Goal: Ask a question

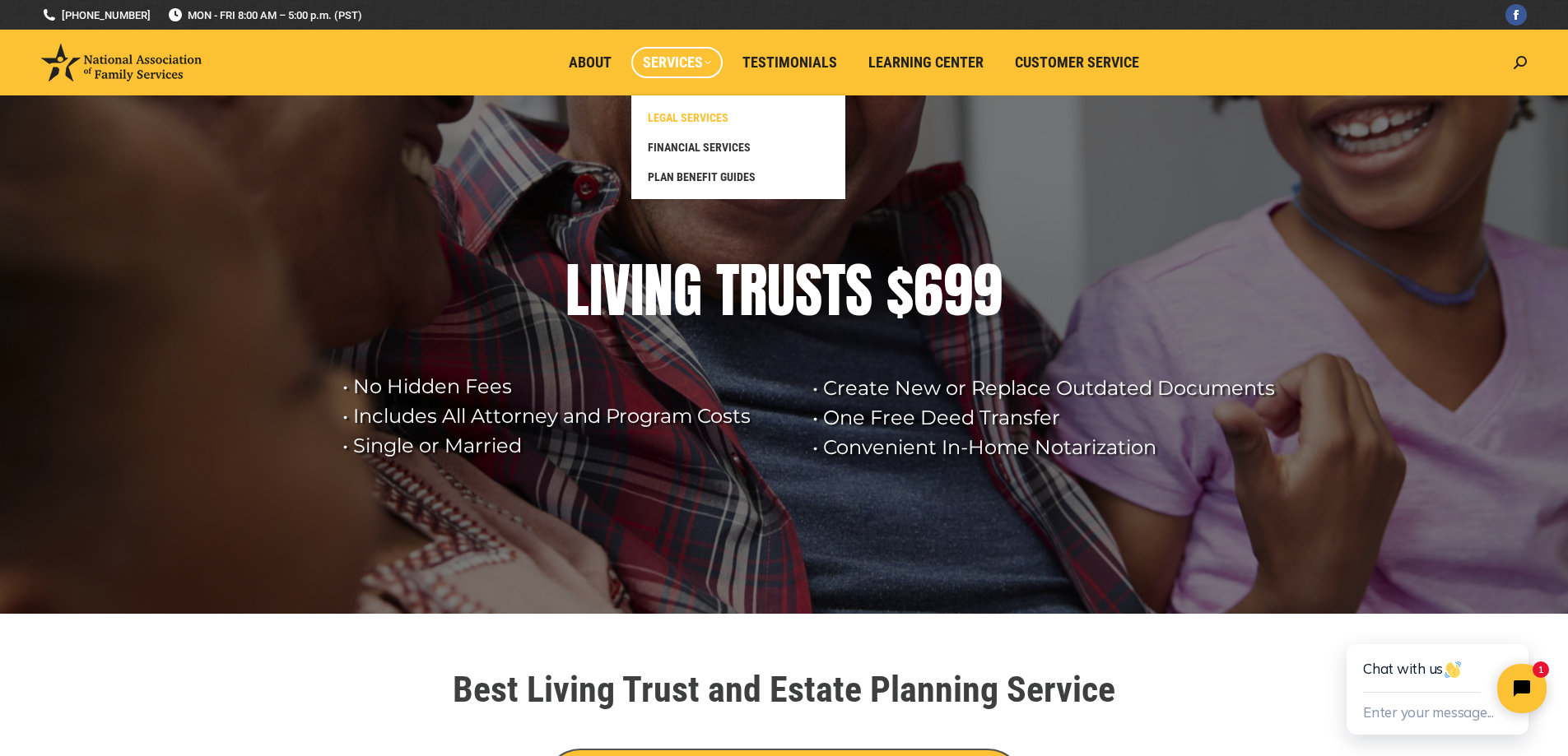
click at [710, 112] on span "LEGAL SERVICES" at bounding box center [687, 118] width 80 height 14
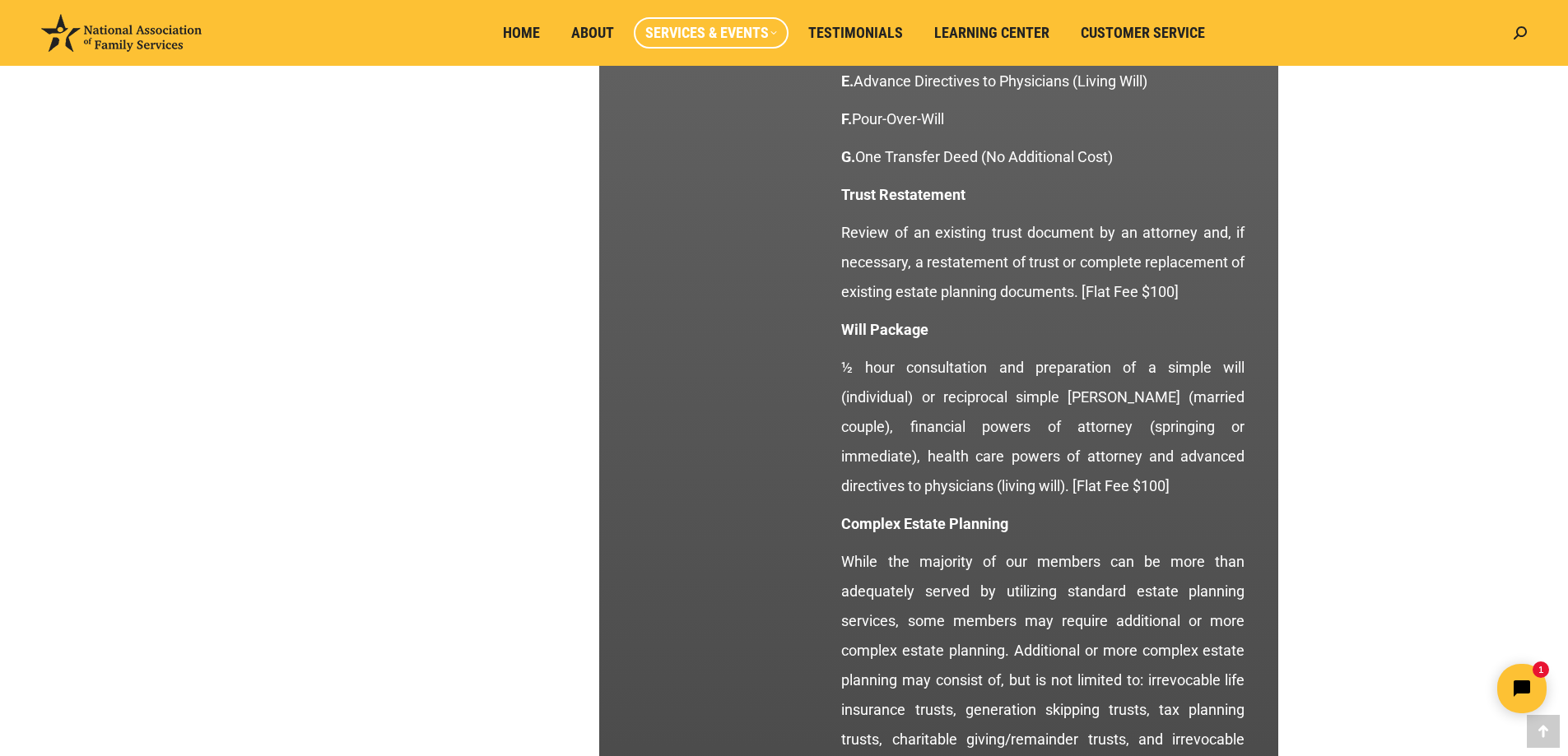
scroll to position [2057, 0]
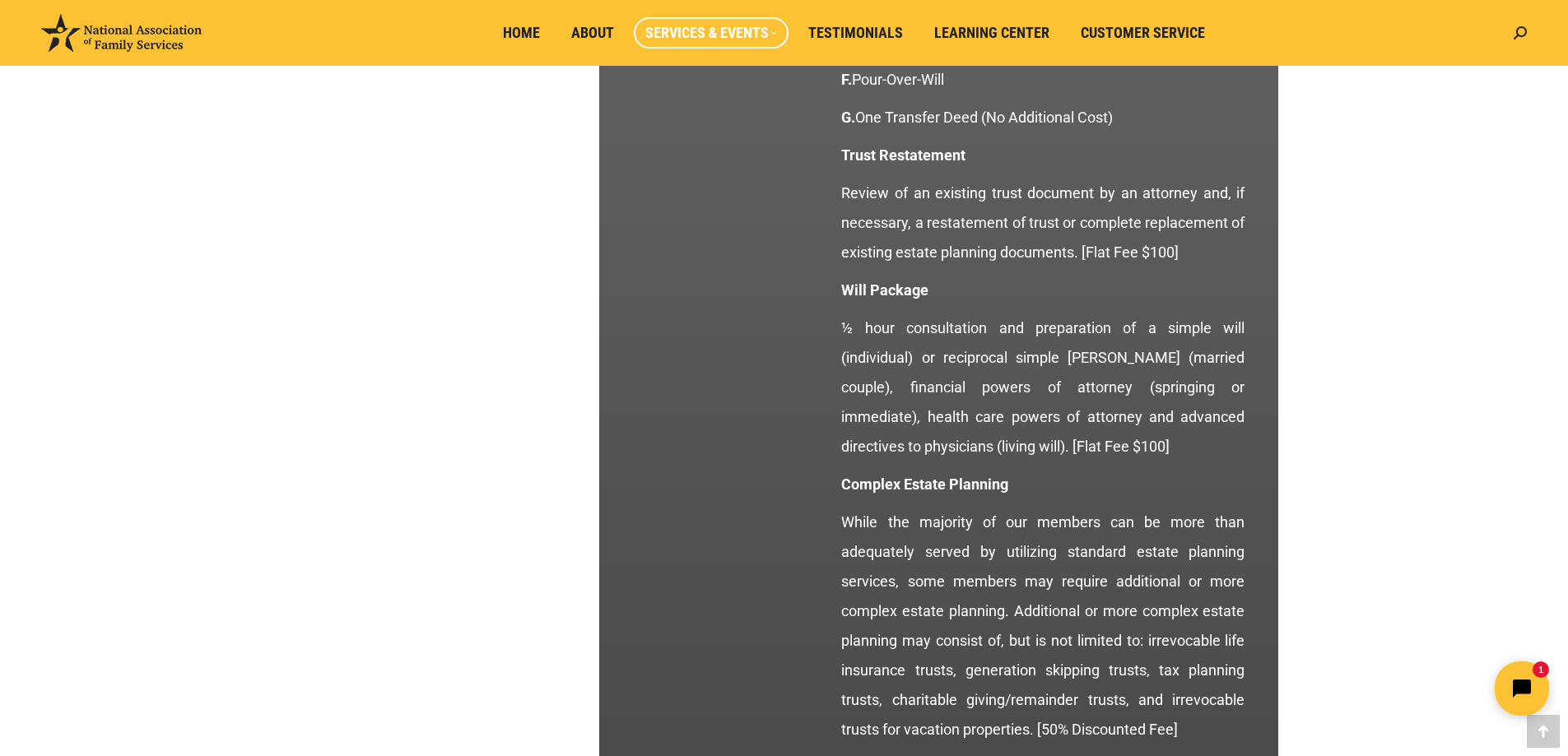
click at [1516, 685] on icon "Open chat widget" at bounding box center [1522, 689] width 18 height 18
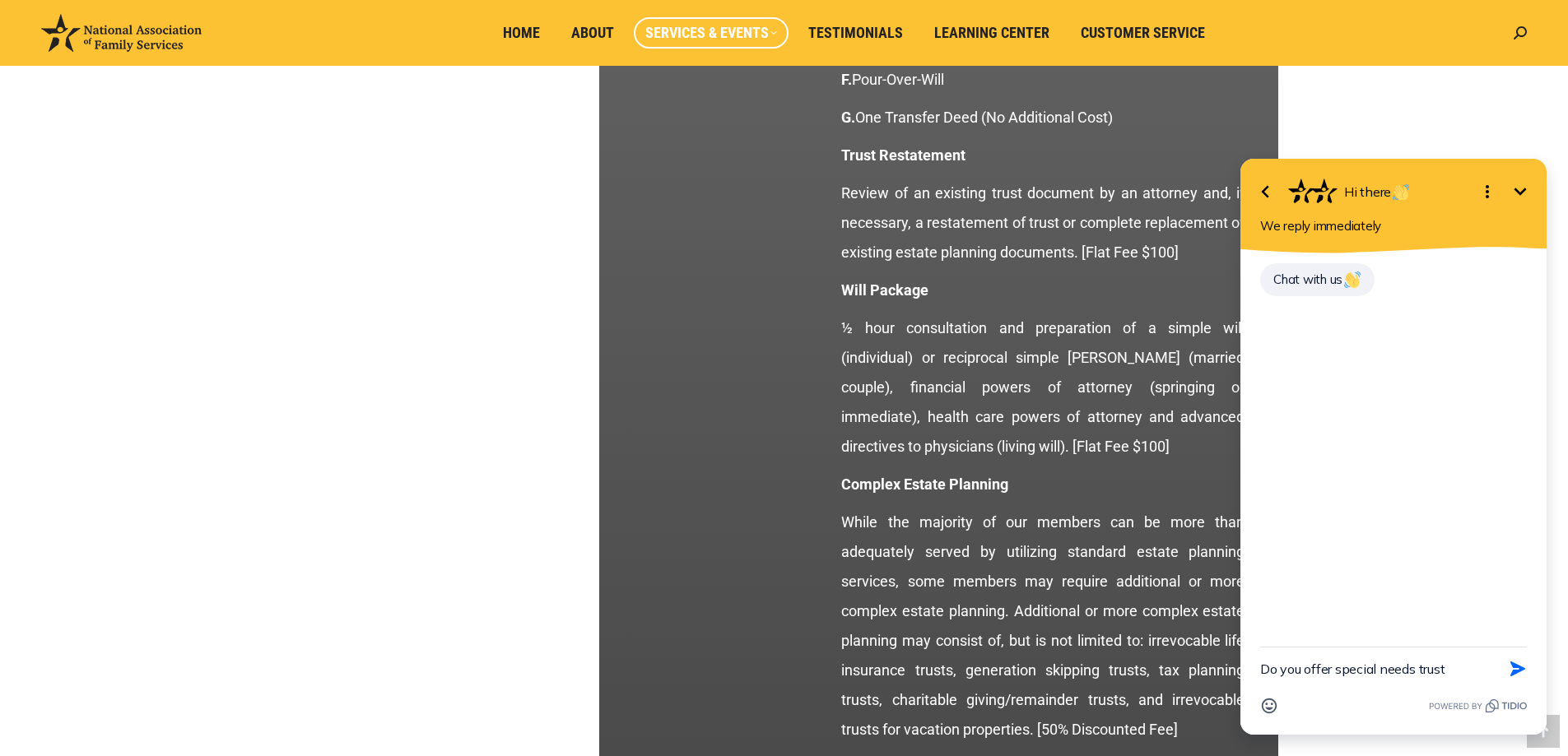
type textarea "Do you offer special needs trusts"
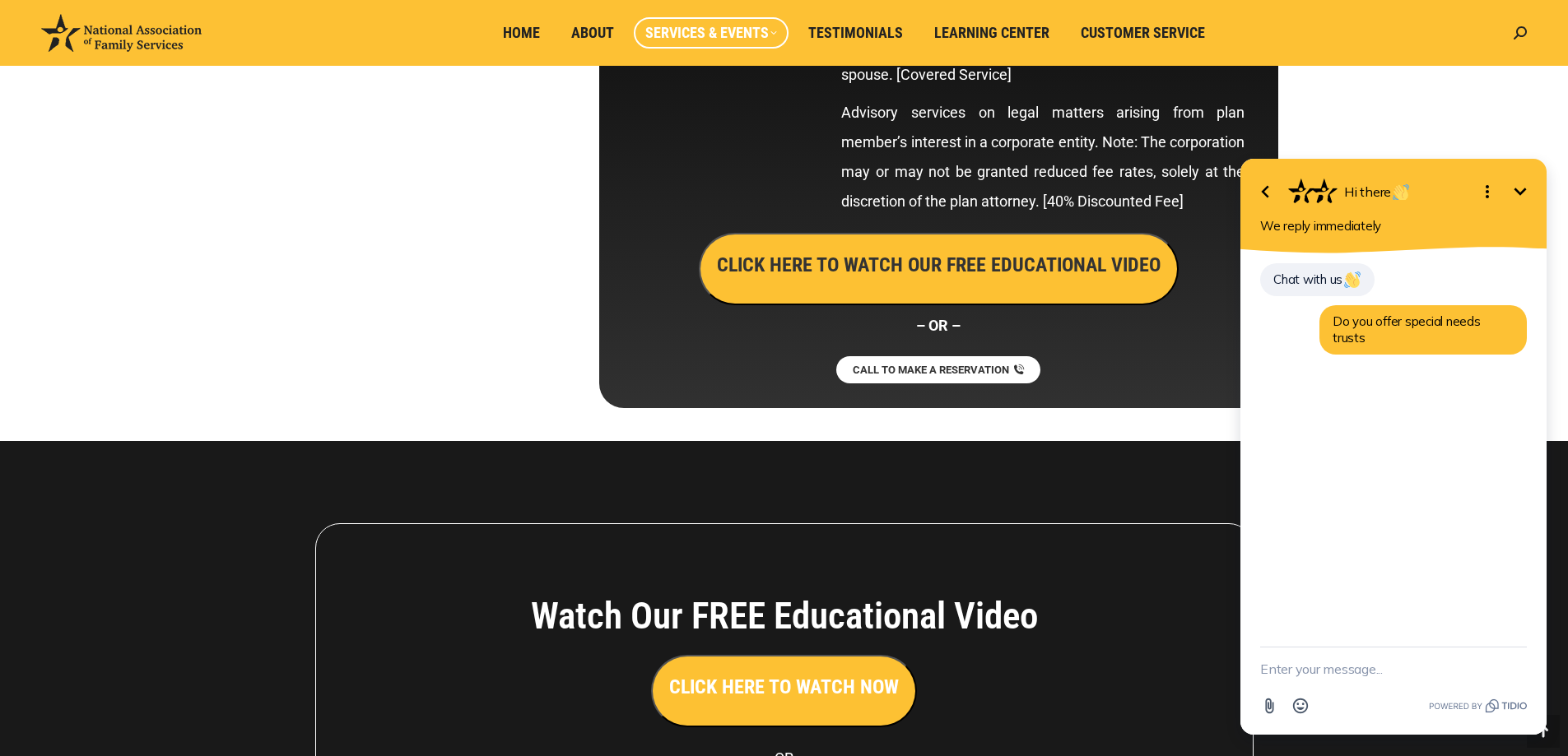
scroll to position [9053, 0]
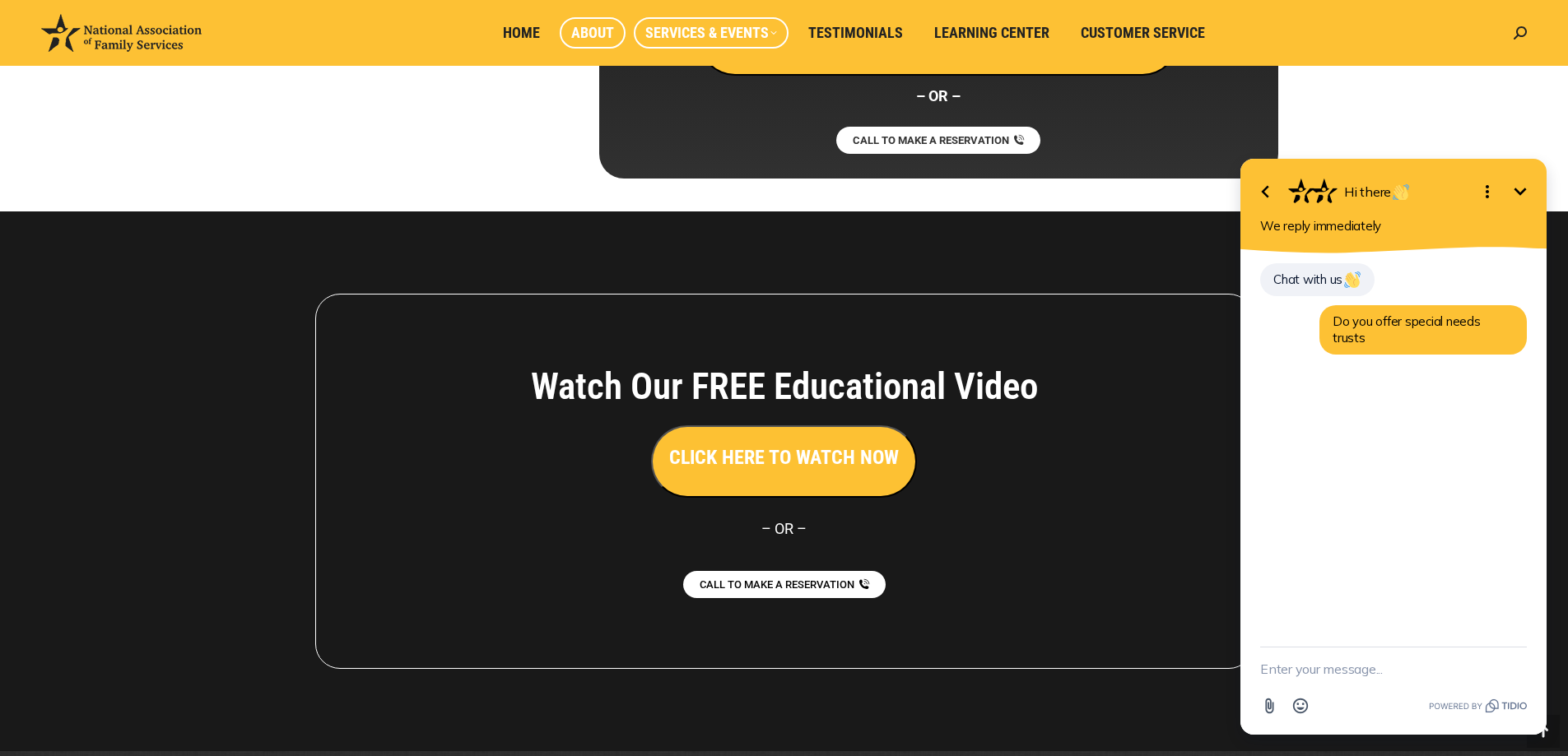
click at [595, 26] on span "About" at bounding box center [592, 33] width 43 height 18
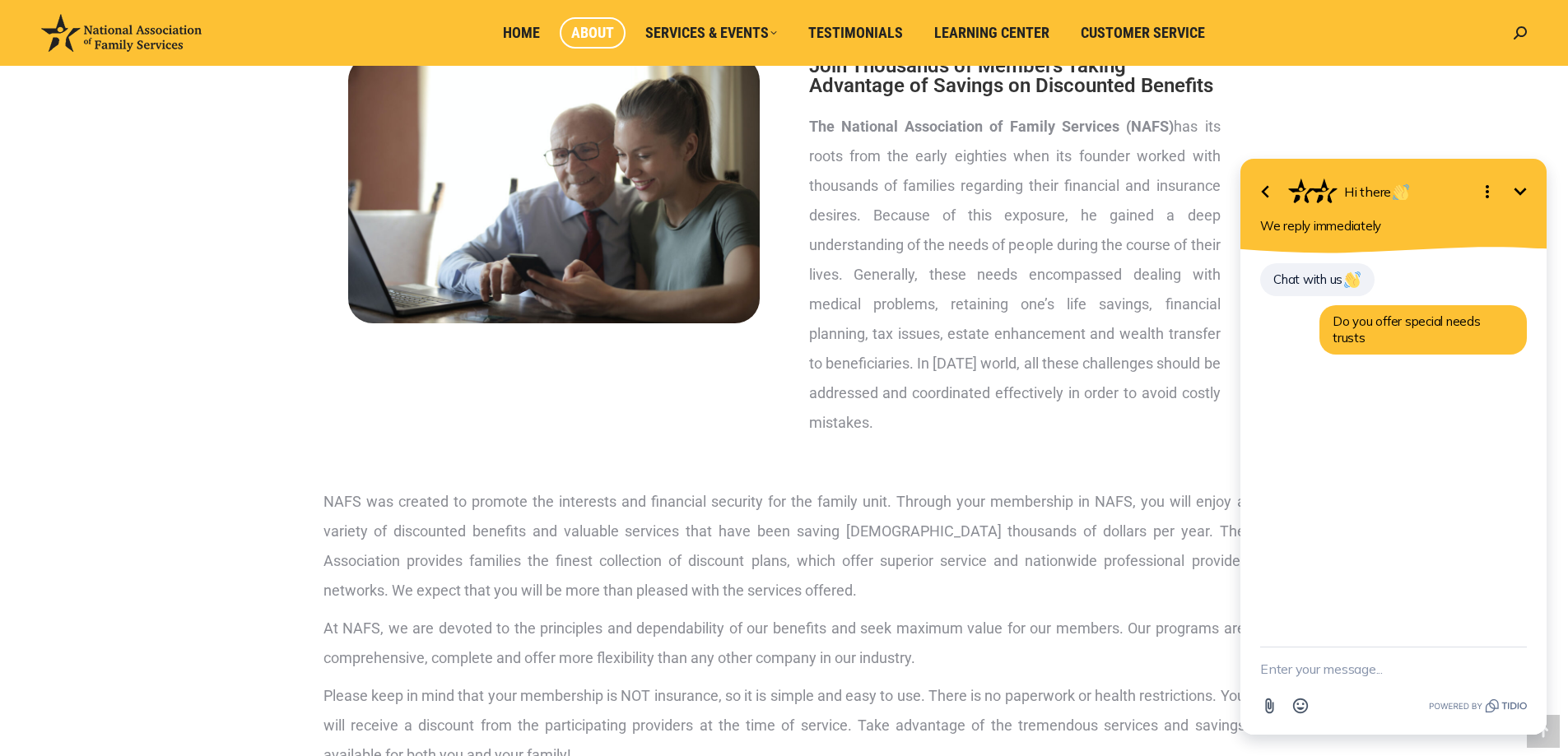
scroll to position [55, 0]
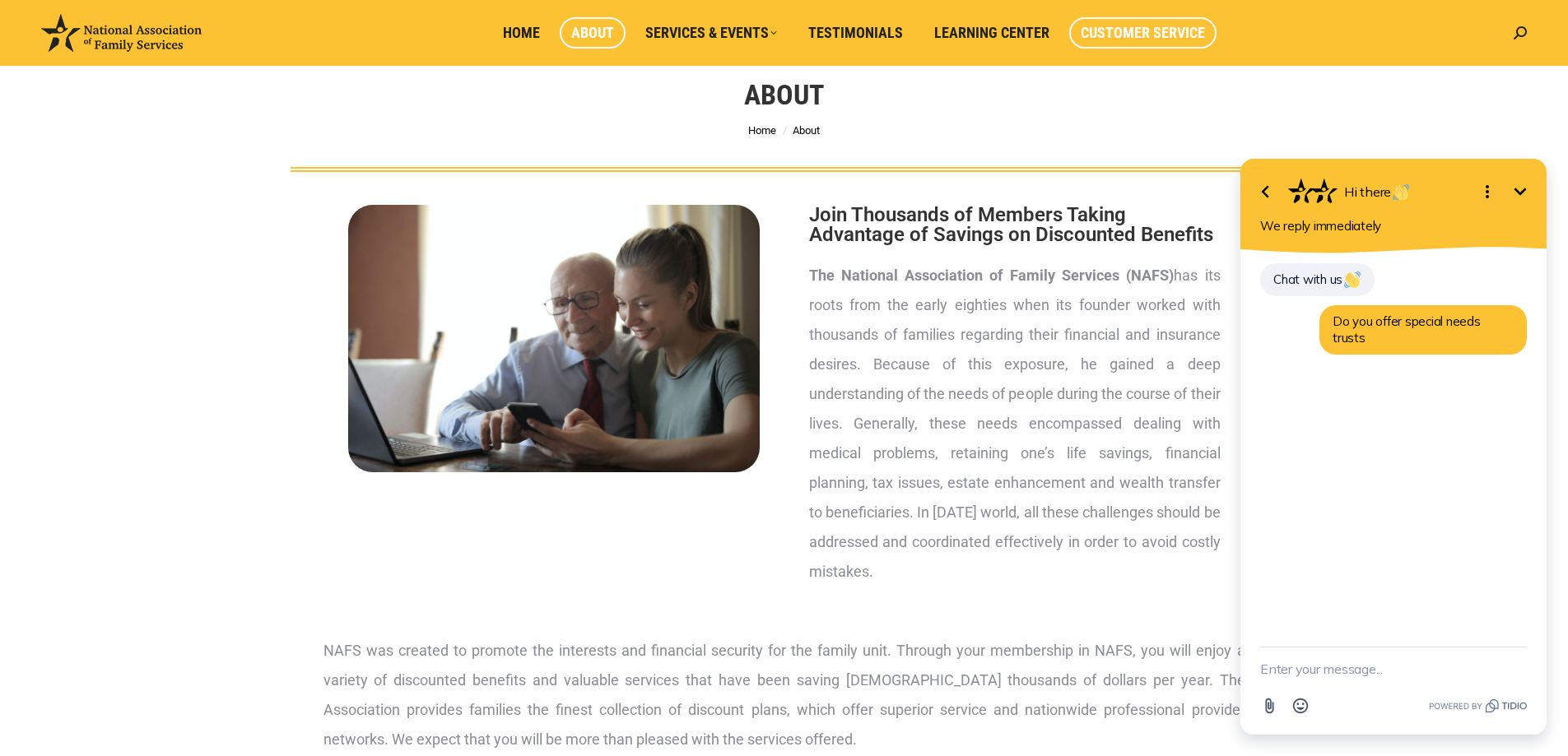
click at [1139, 28] on span "Customer Service" at bounding box center [1142, 33] width 124 height 18
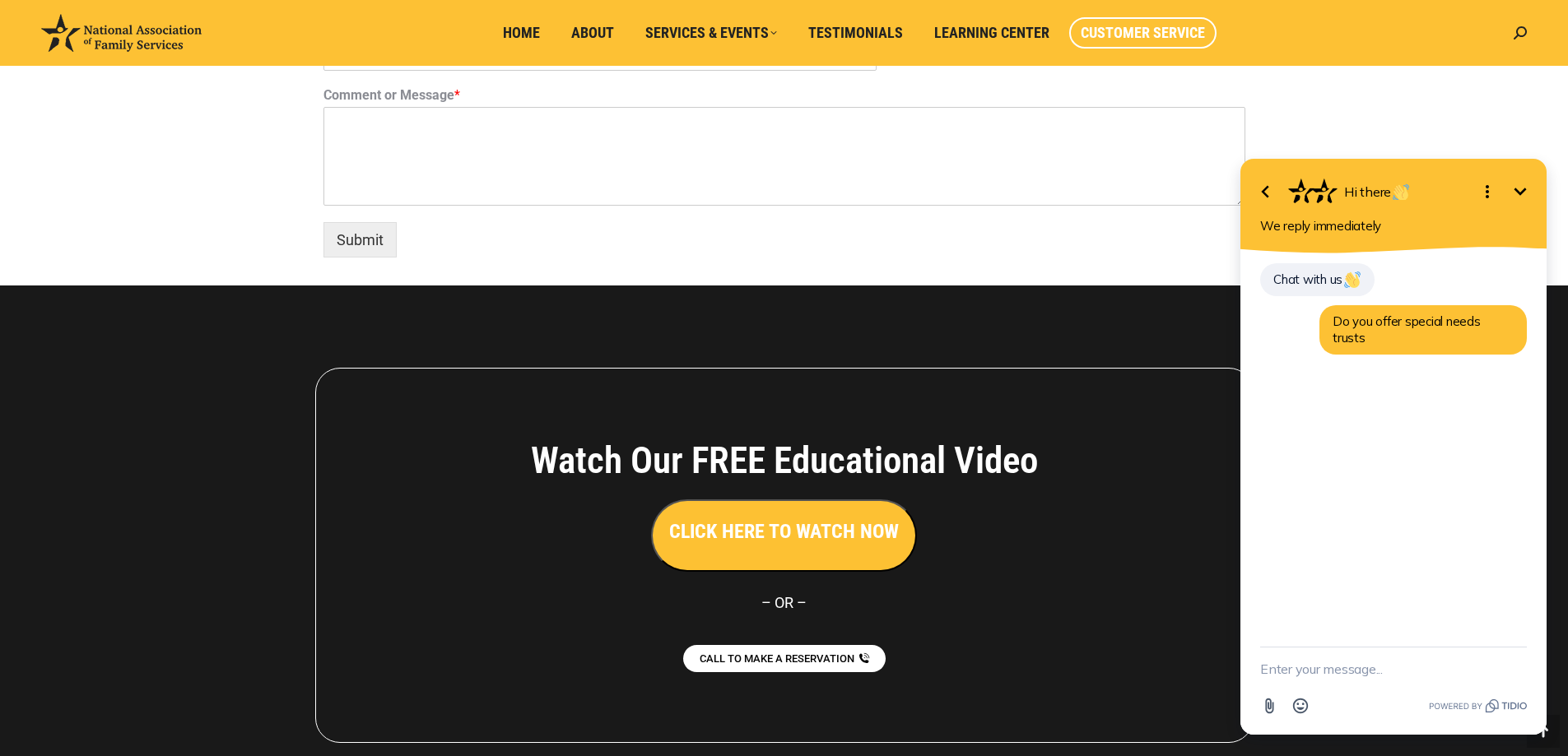
scroll to position [1387, 0]
